Goal: Task Accomplishment & Management: Use online tool/utility

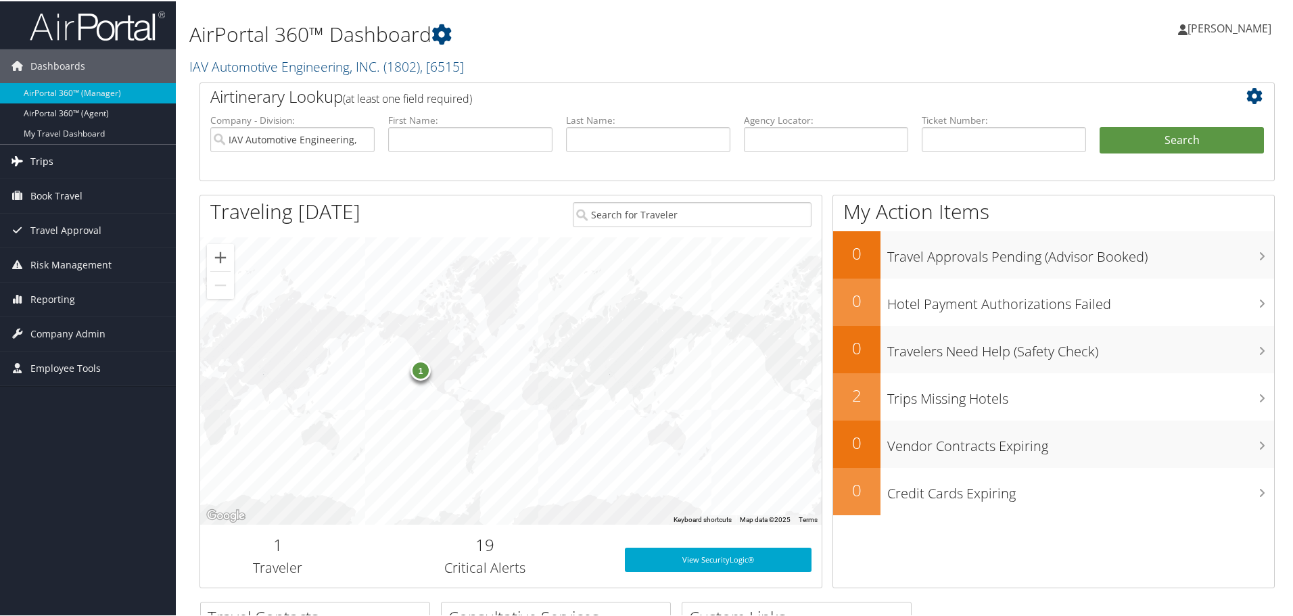
click at [49, 160] on span "Trips" at bounding box center [41, 160] width 23 height 34
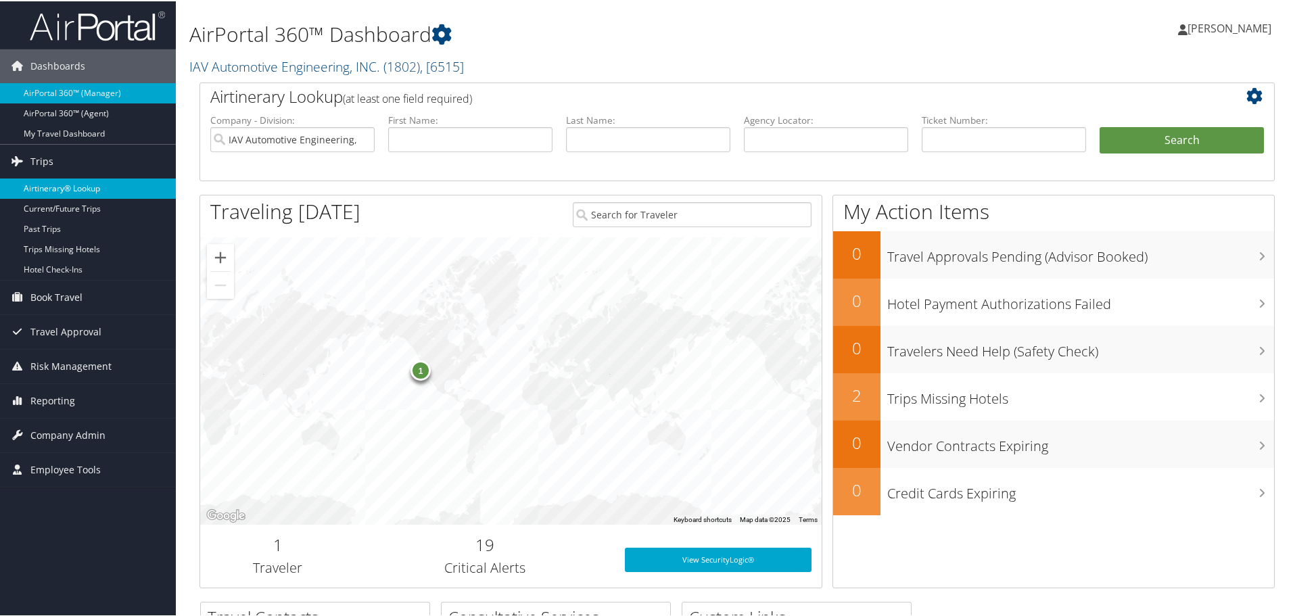
click at [53, 183] on link "Airtinerary® Lookup" at bounding box center [88, 187] width 176 height 20
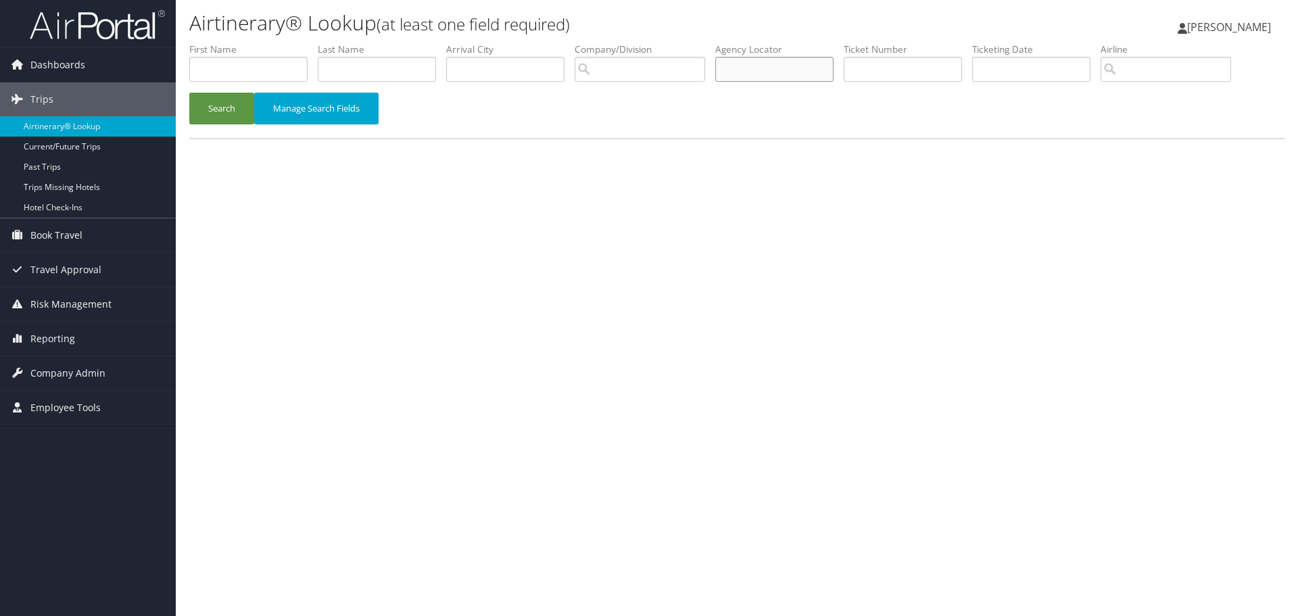
click at [799, 75] on input "text" at bounding box center [774, 69] width 118 height 25
type input "dm6f16"
click at [213, 105] on button "Search" at bounding box center [221, 109] width 65 height 32
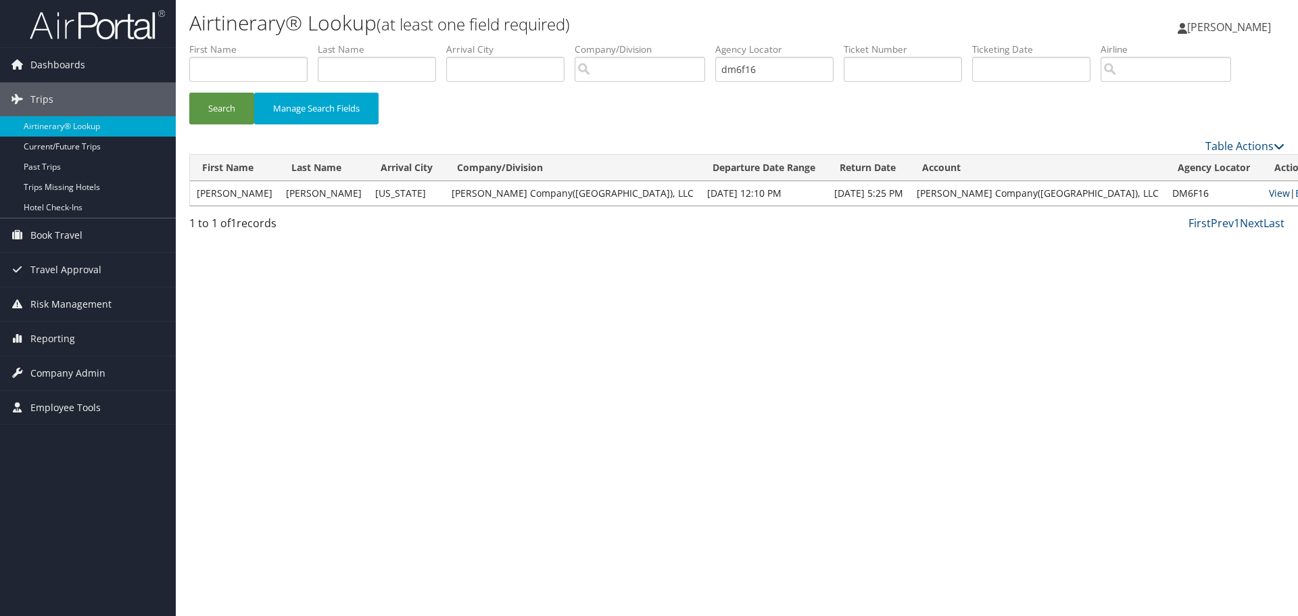
click at [1269, 189] on link "View" at bounding box center [1279, 193] width 21 height 13
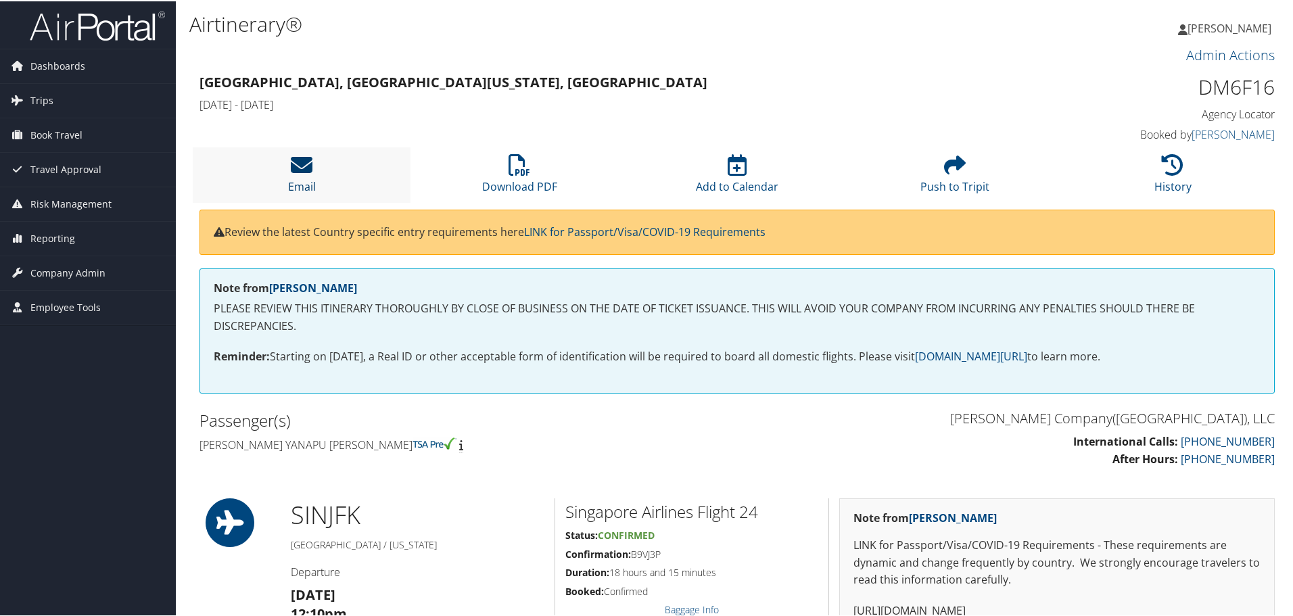
click at [297, 166] on icon at bounding box center [302, 164] width 22 height 22
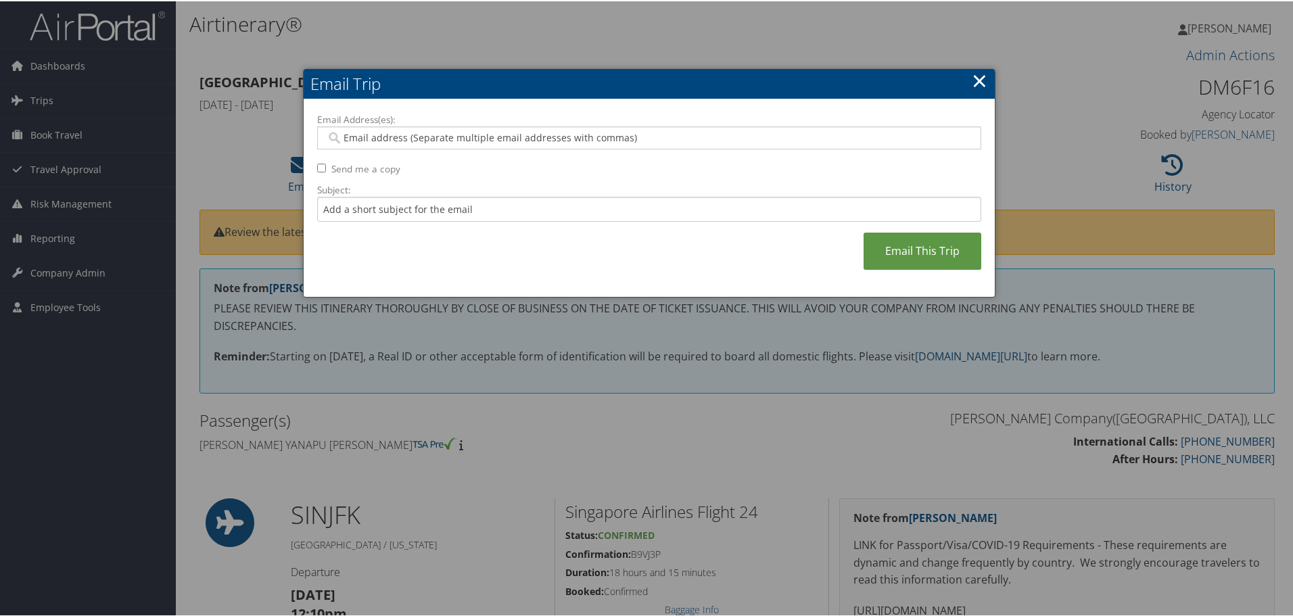
click at [405, 138] on input "Email Address(es):" at bounding box center [649, 137] width 646 height 14
type input "jclark@moto"
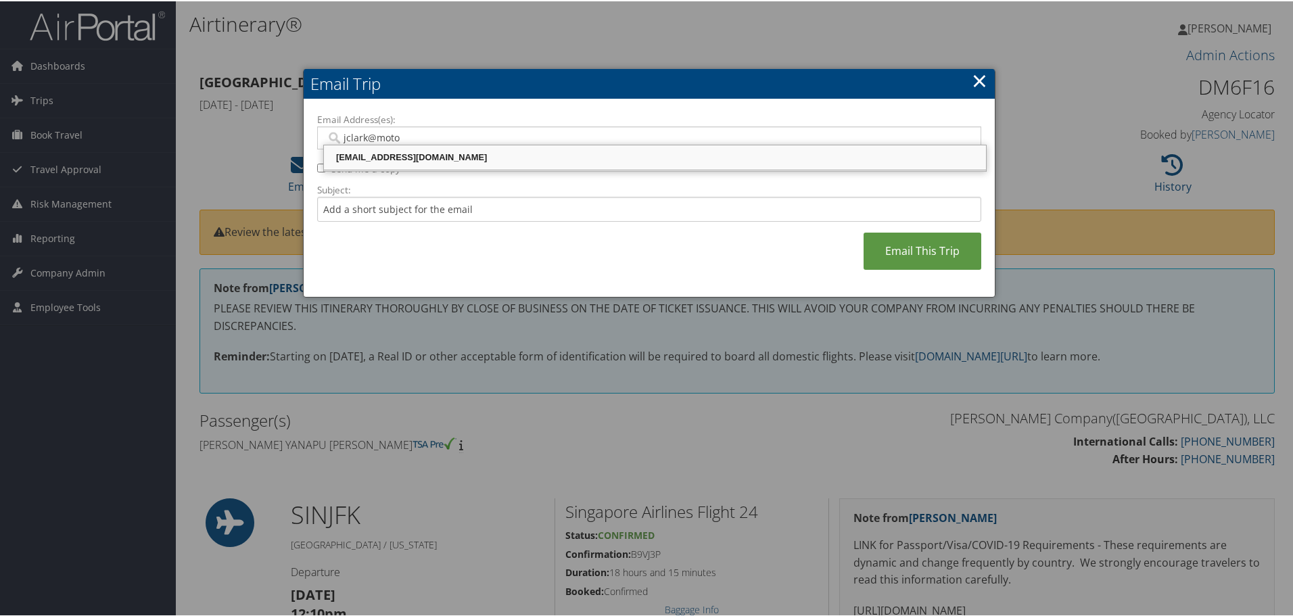
click at [411, 155] on div "JCLARK@MOTORCITYTRAVEL.COM" at bounding box center [655, 156] width 658 height 14
type input "JCLARK@MOTORCITYTRAVEL.COM"
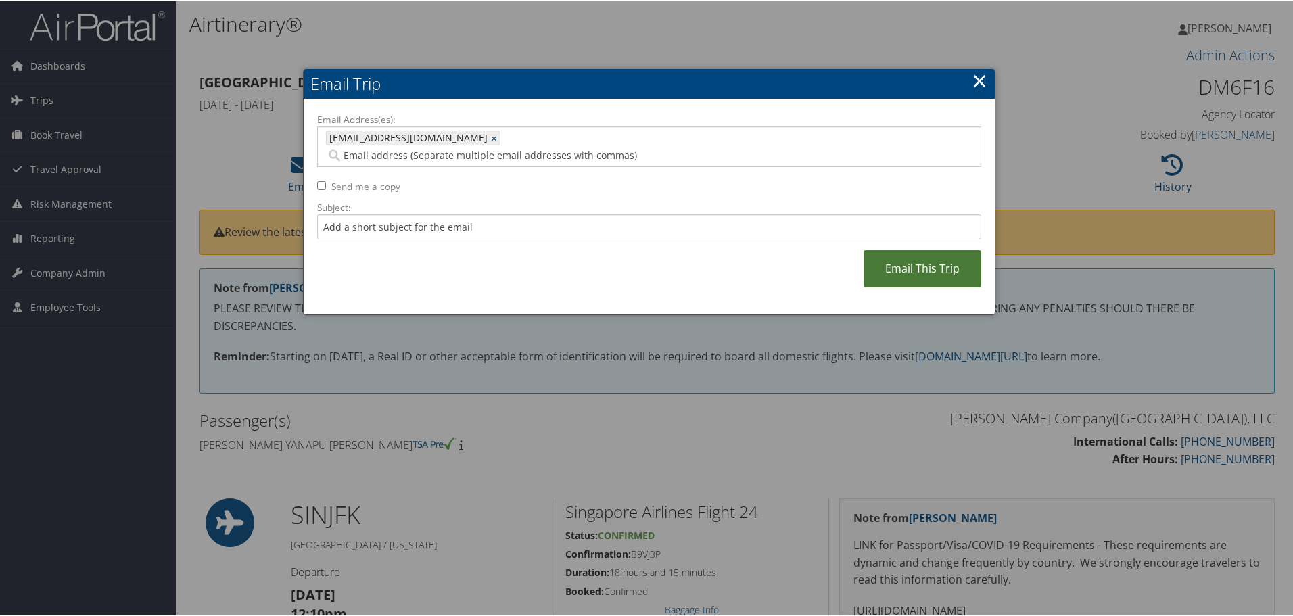
click at [915, 255] on link "Email This Trip" at bounding box center [922, 267] width 118 height 37
